Goal: Find specific page/section: Find specific page/section

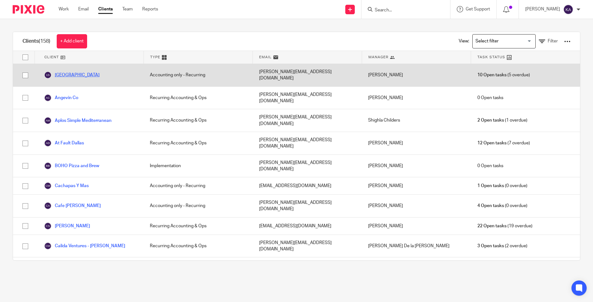
click at [83, 71] on link "[GEOGRAPHIC_DATA]" at bounding box center [71, 75] width 55 height 8
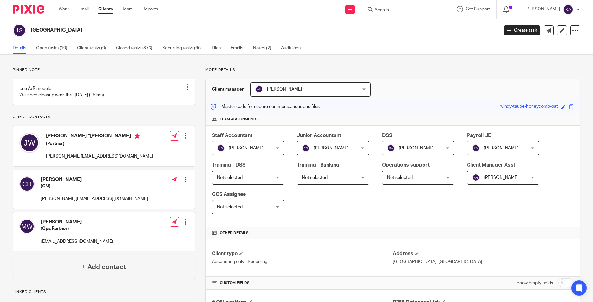
click at [420, 203] on div "Staff Accountant [PERSON_NAME] [PERSON_NAME] Not selected [PERSON_NAME] [PERSON…" at bounding box center [393, 176] width 374 height 102
